Goal: Communication & Community: Participate in discussion

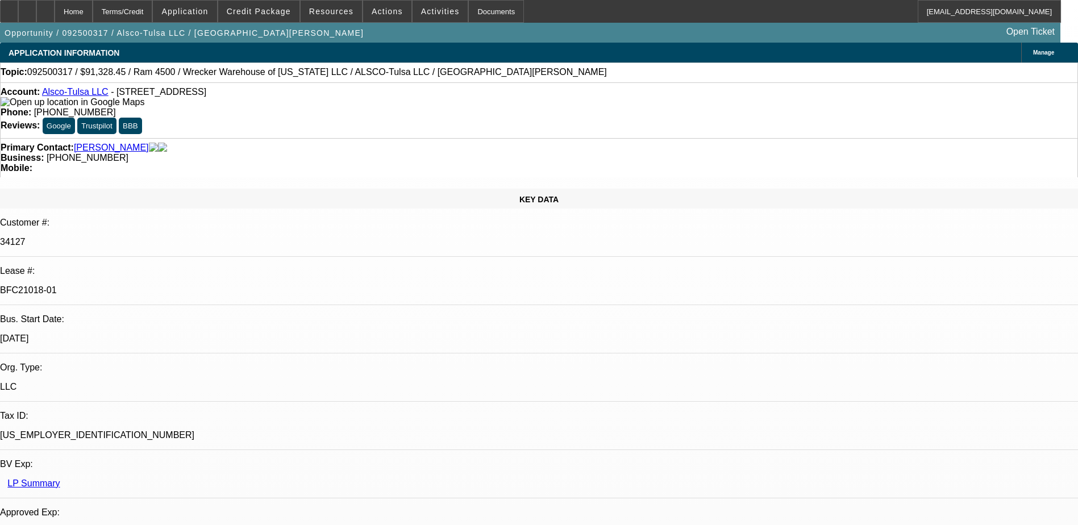
select select "0"
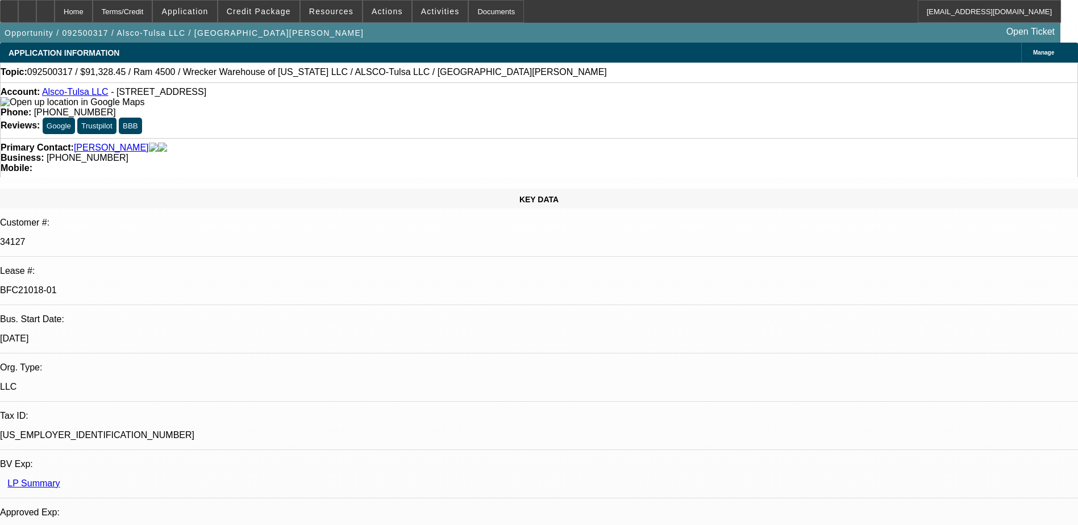
select select "0"
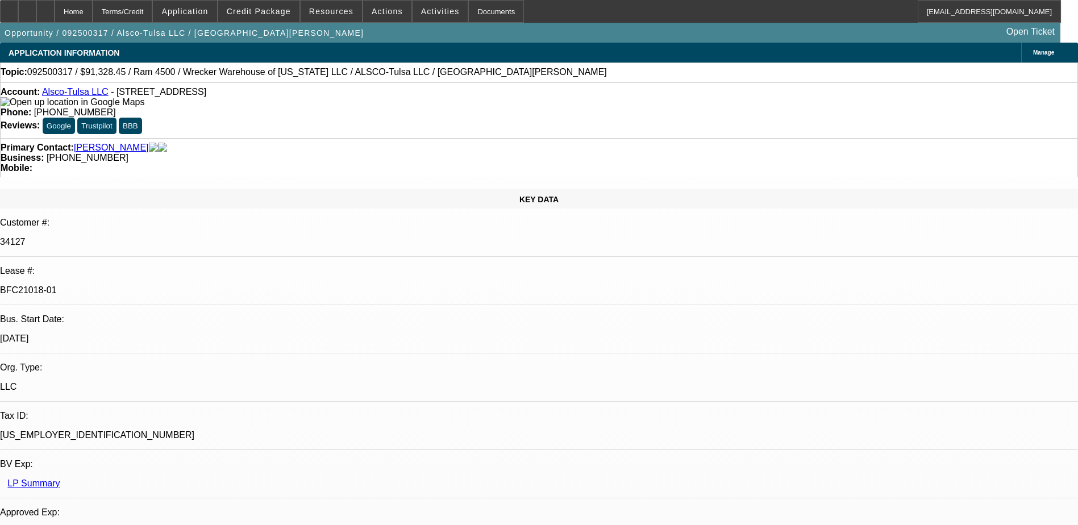
select select "0"
select select "1"
select select "6"
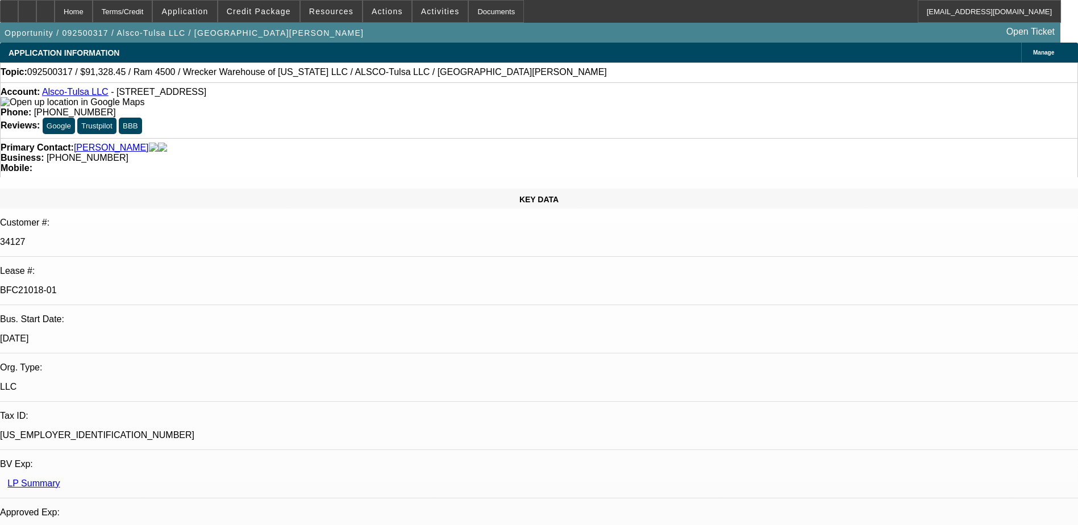
select select "1"
select select "6"
select select "1"
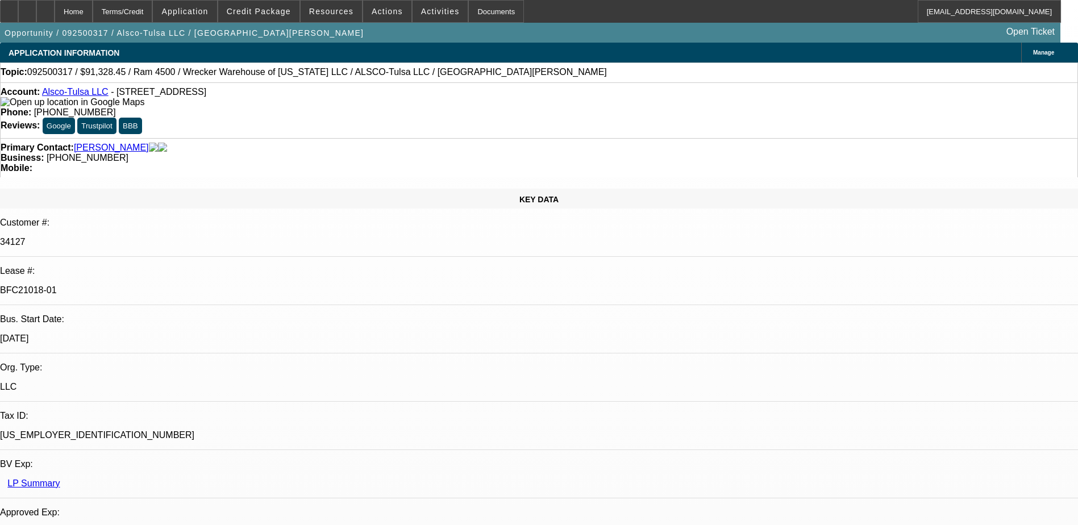
select select "6"
select select "1"
select select "6"
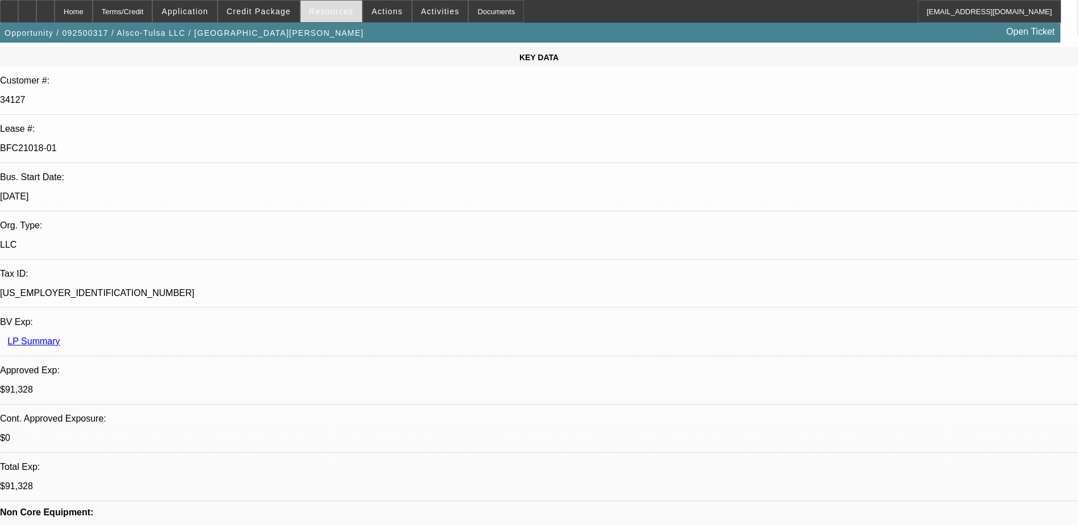
scroll to position [18, 0]
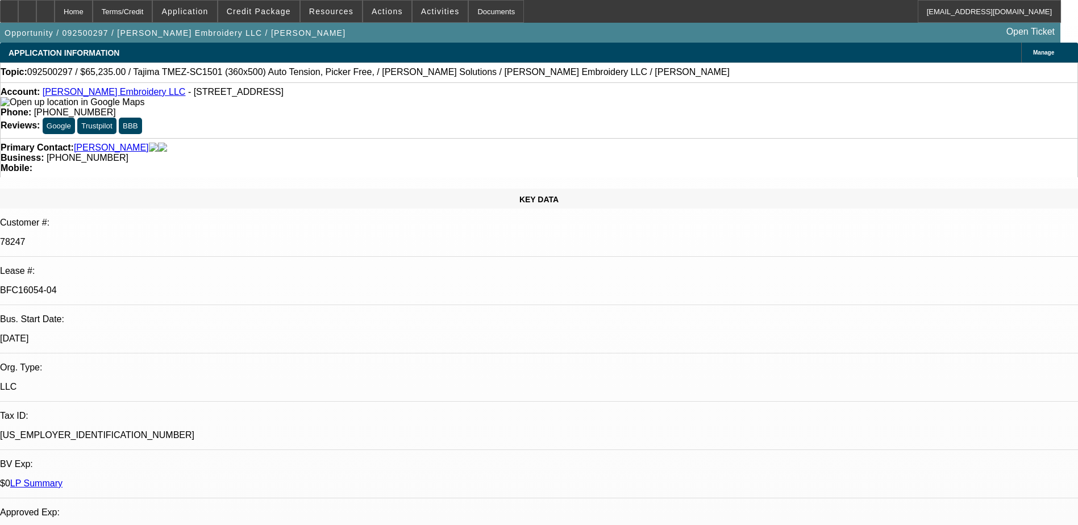
select select "0"
select select "2"
select select "0"
select select "2"
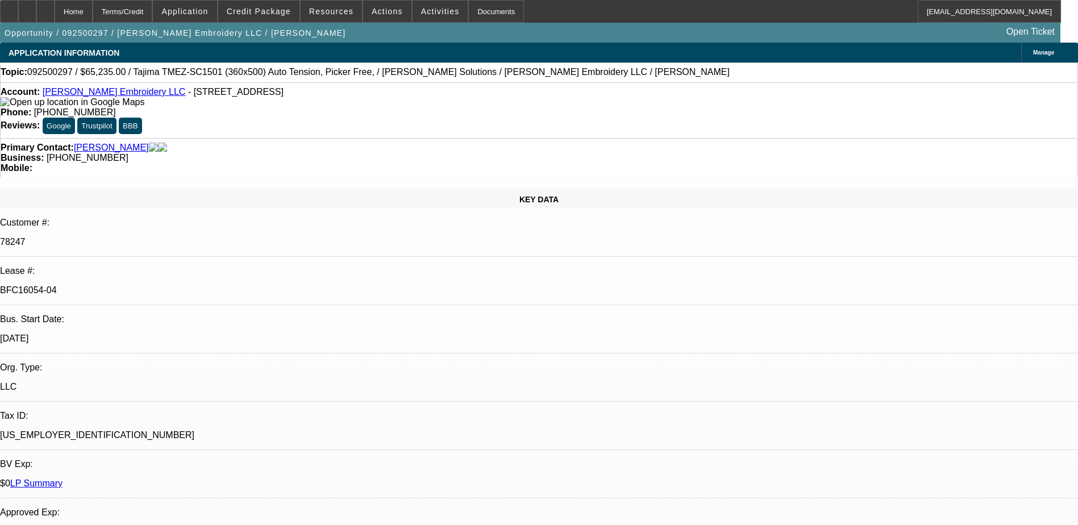
select select "0"
select select "2"
select select "0"
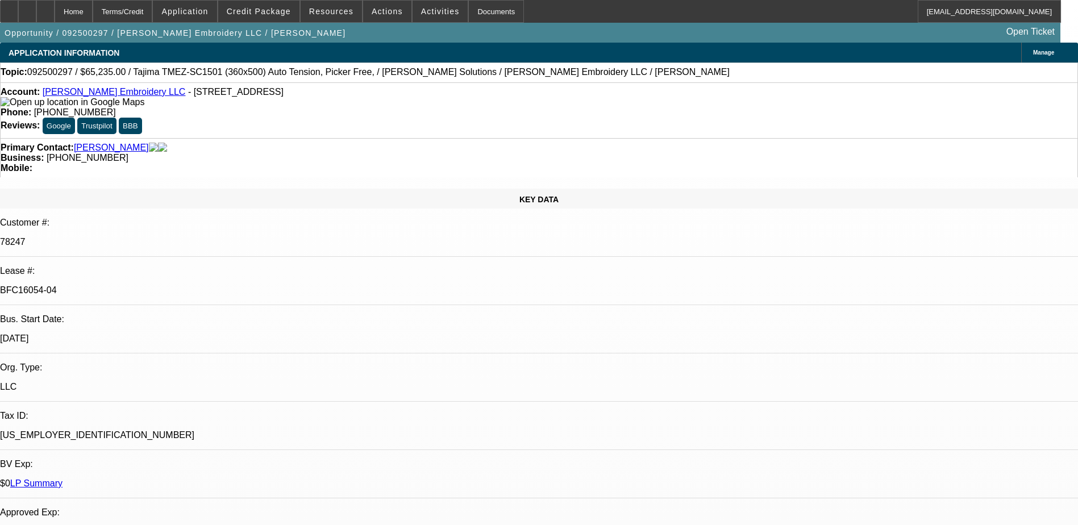
select select "2"
select select "0"
select select "1"
select select "2"
select select "6"
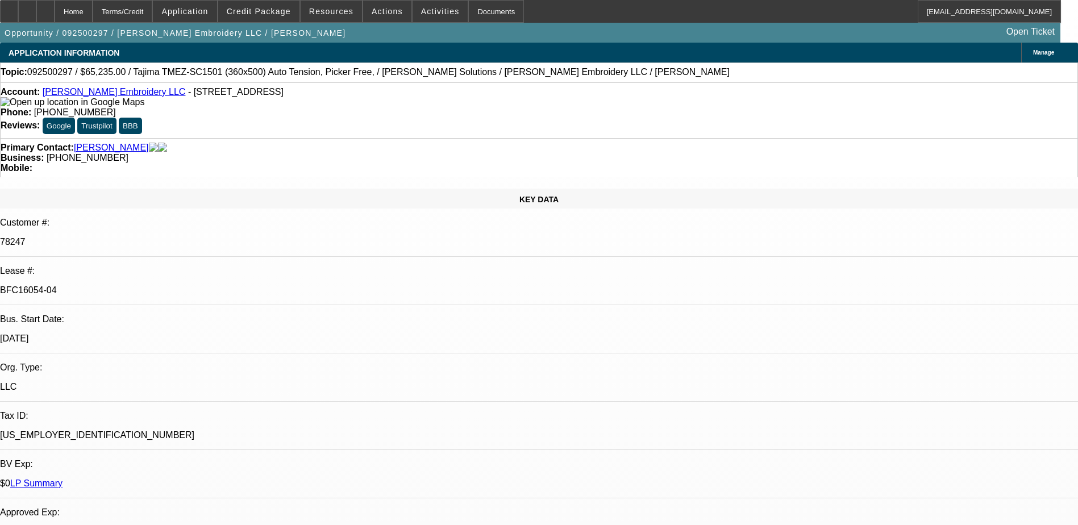
select select "1"
select select "2"
select select "6"
select select "1"
select select "2"
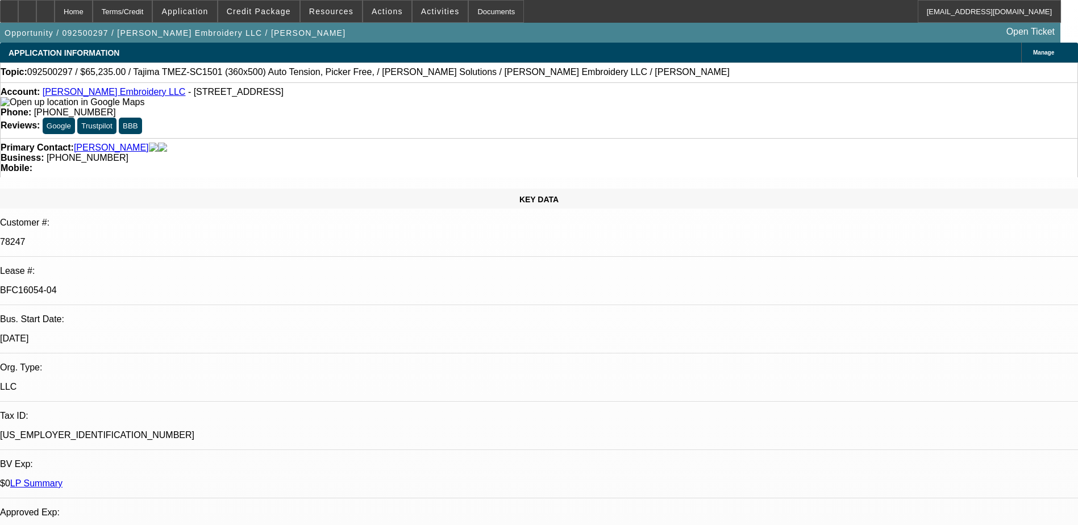
select select "6"
select select "1"
select select "2"
select select "6"
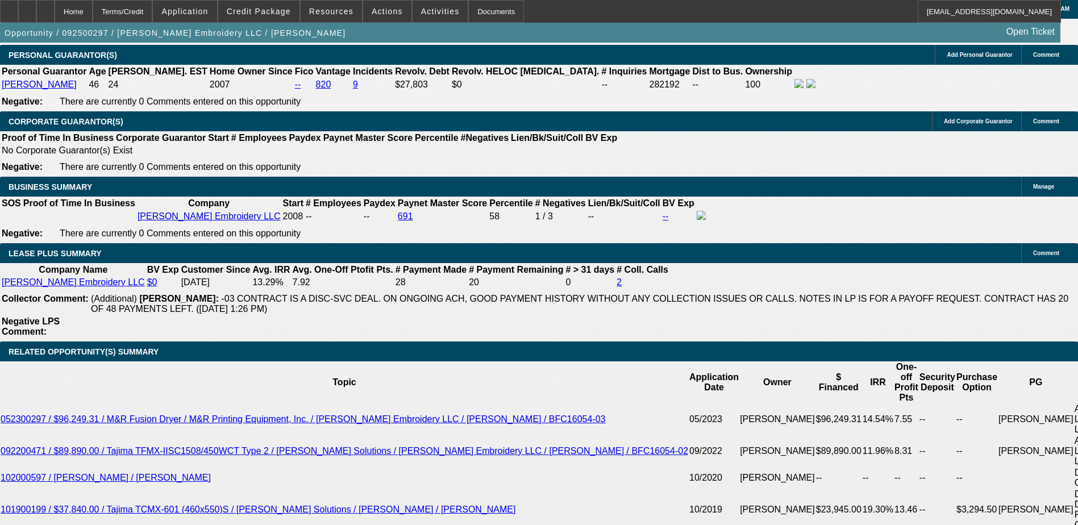
scroll to position [1591, 0]
